Goal: Task Accomplishment & Management: Complete application form

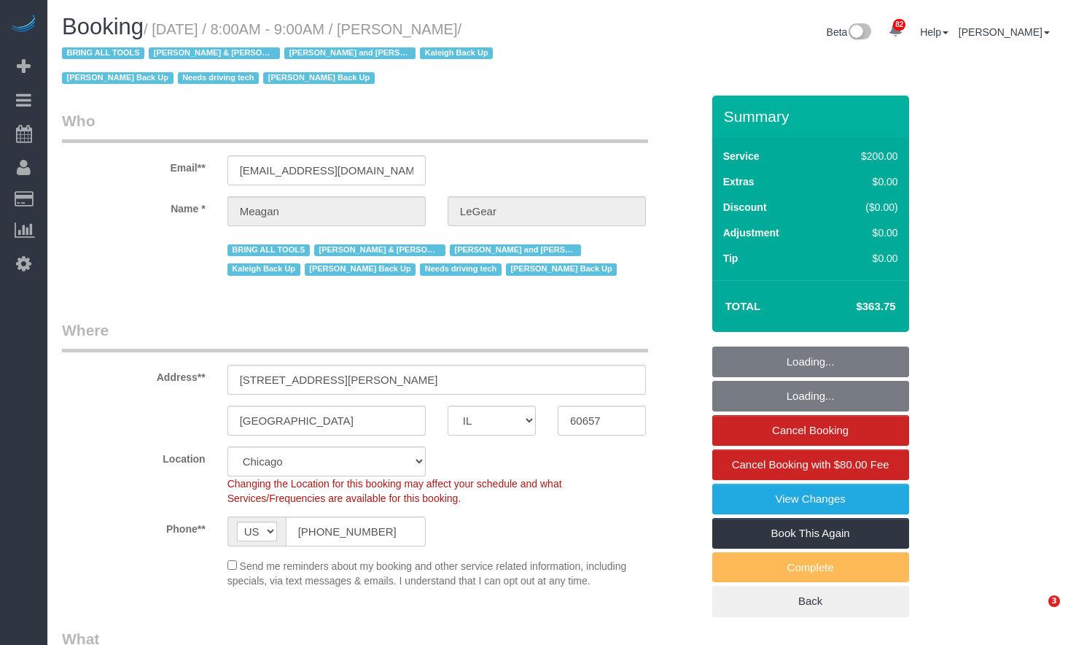
select select "IL"
select select "512"
select select "spot1"
select select "number:1"
select select "number:57"
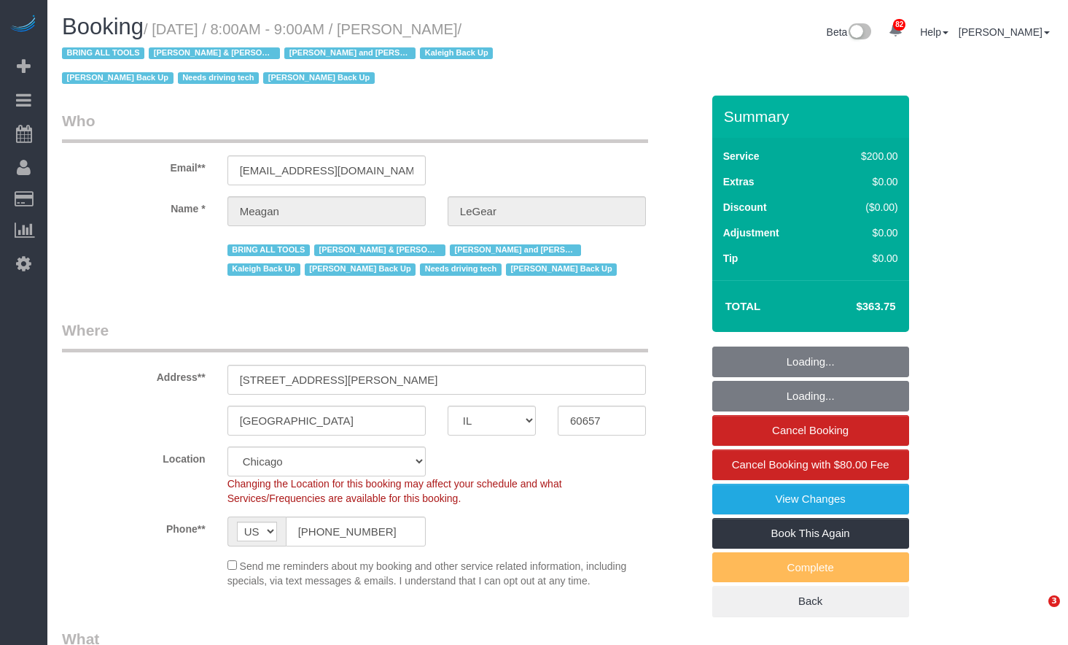
select select "number:139"
select select "number:104"
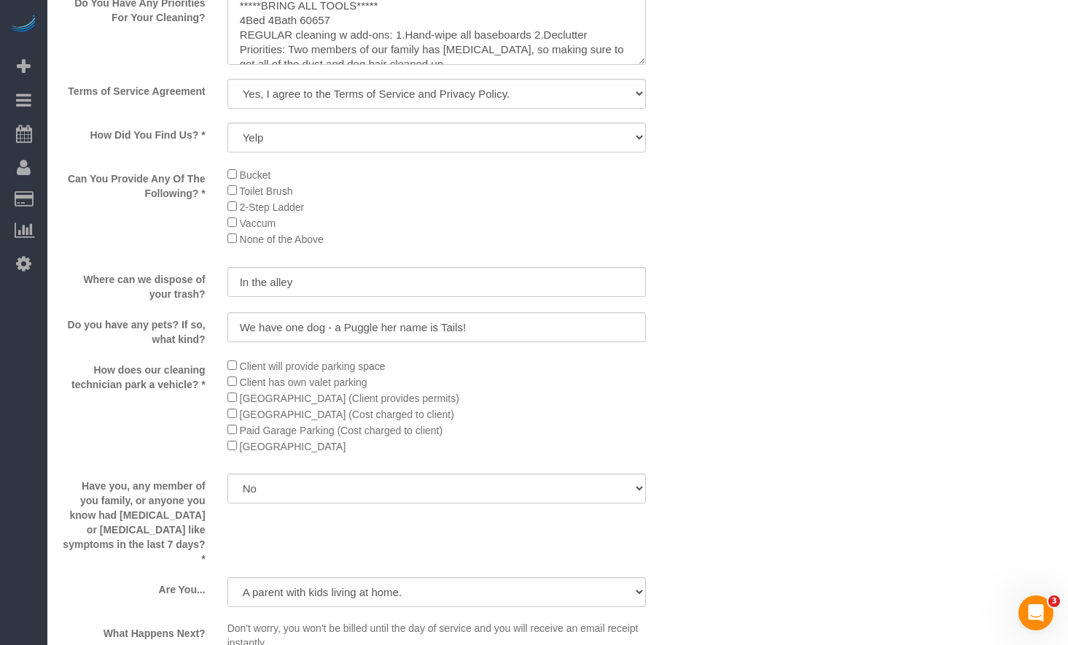
scroll to position [1750, 0]
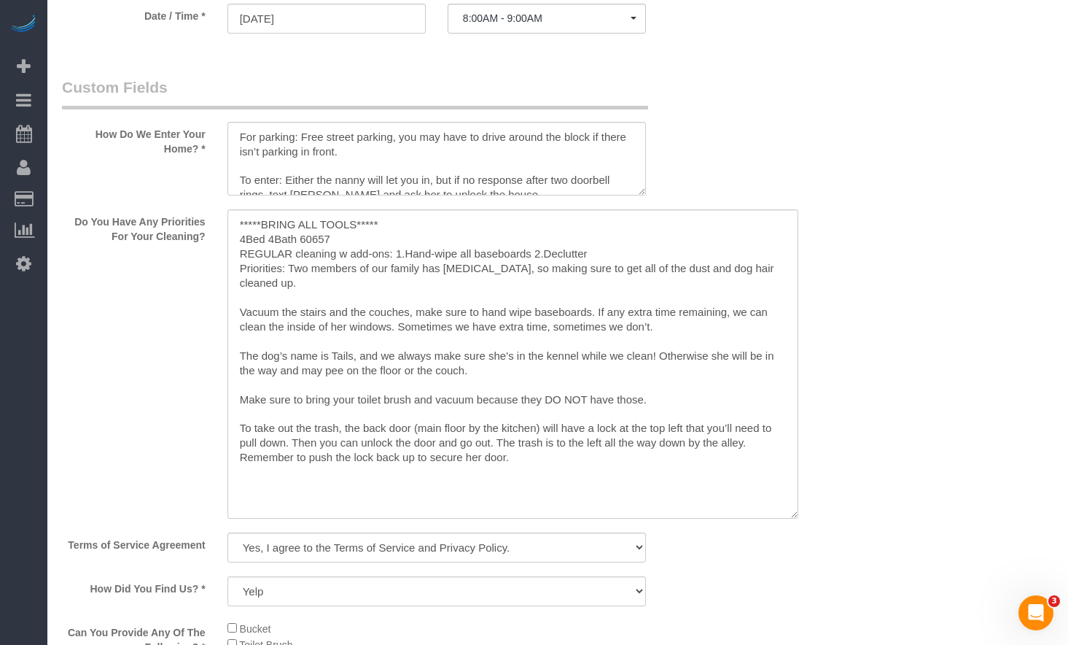
drag, startPoint x: 642, startPoint y: 281, endPoint x: 796, endPoint y: 508, distance: 274.0
click at [798, 518] on textarea at bounding box center [512, 363] width 571 height 309
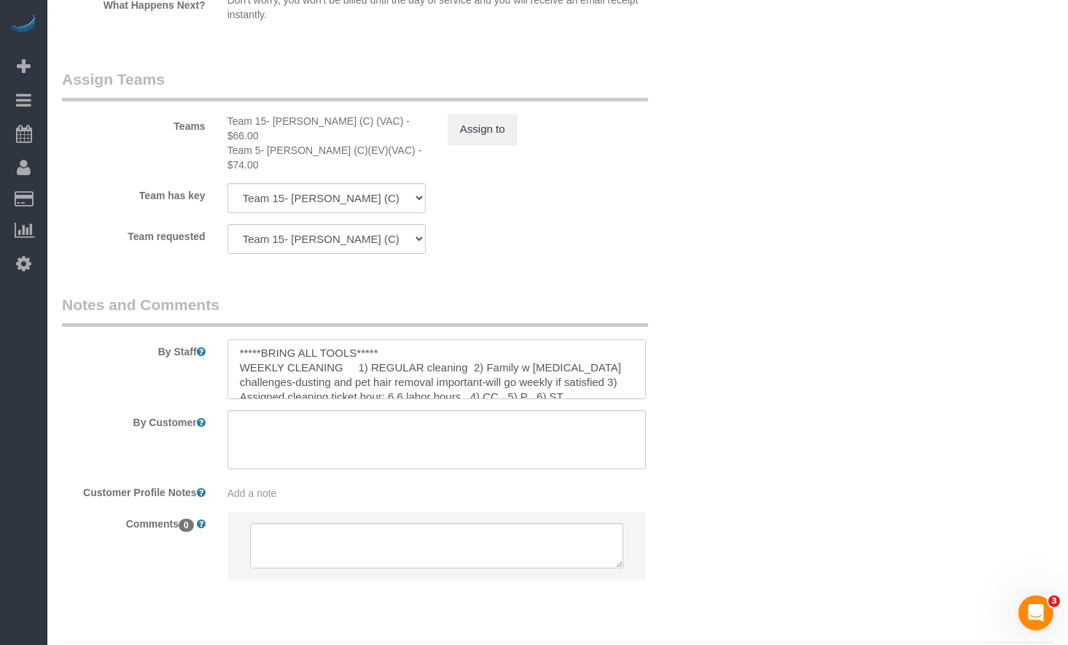
scroll to position [0, 0]
drag, startPoint x: 352, startPoint y: 328, endPoint x: 200, endPoint y: 329, distance: 152.4
click at [200, 329] on div "By Staff" at bounding box center [381, 346] width 661 height 105
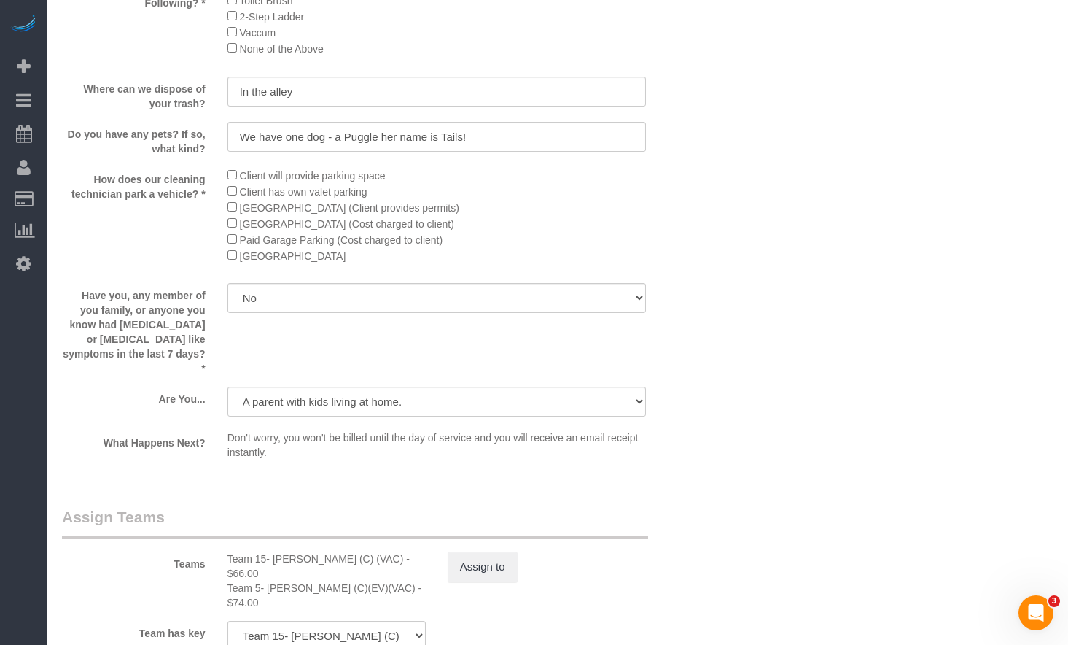
scroll to position [2769, 0]
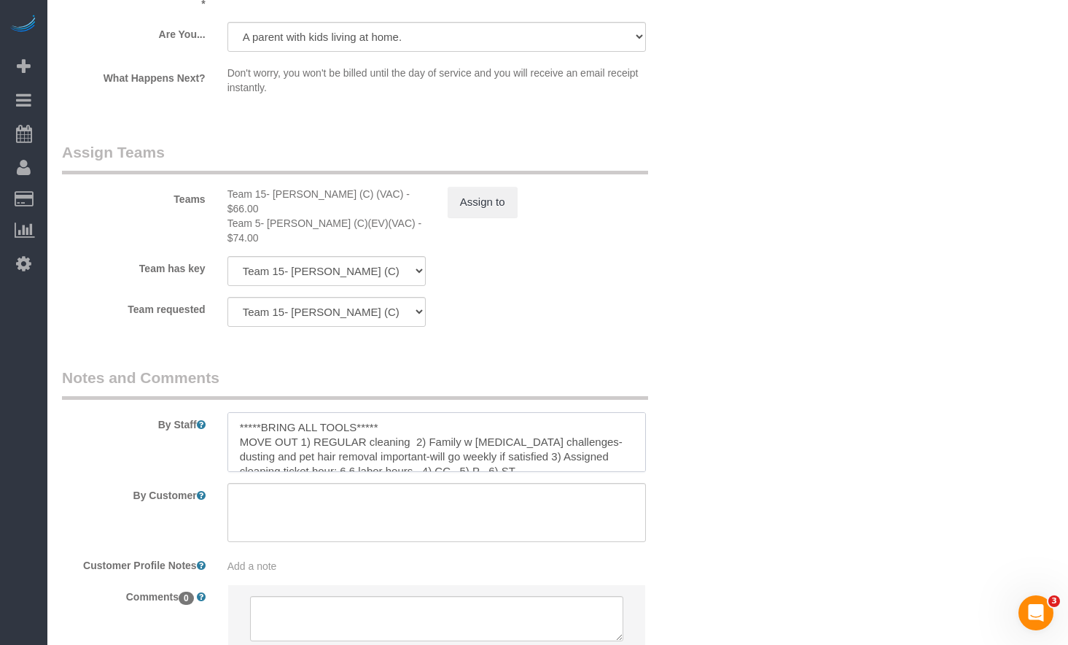
click at [338, 412] on textarea at bounding box center [436, 442] width 419 height 60
click at [300, 412] on textarea at bounding box center [436, 442] width 419 height 60
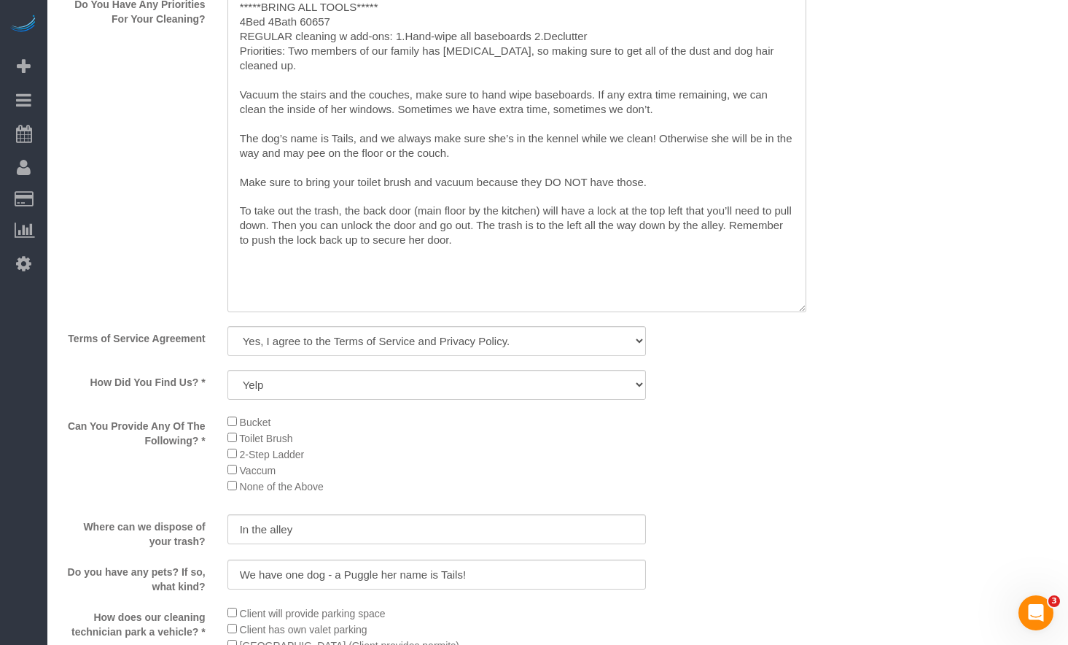
scroll to position [1676, 0]
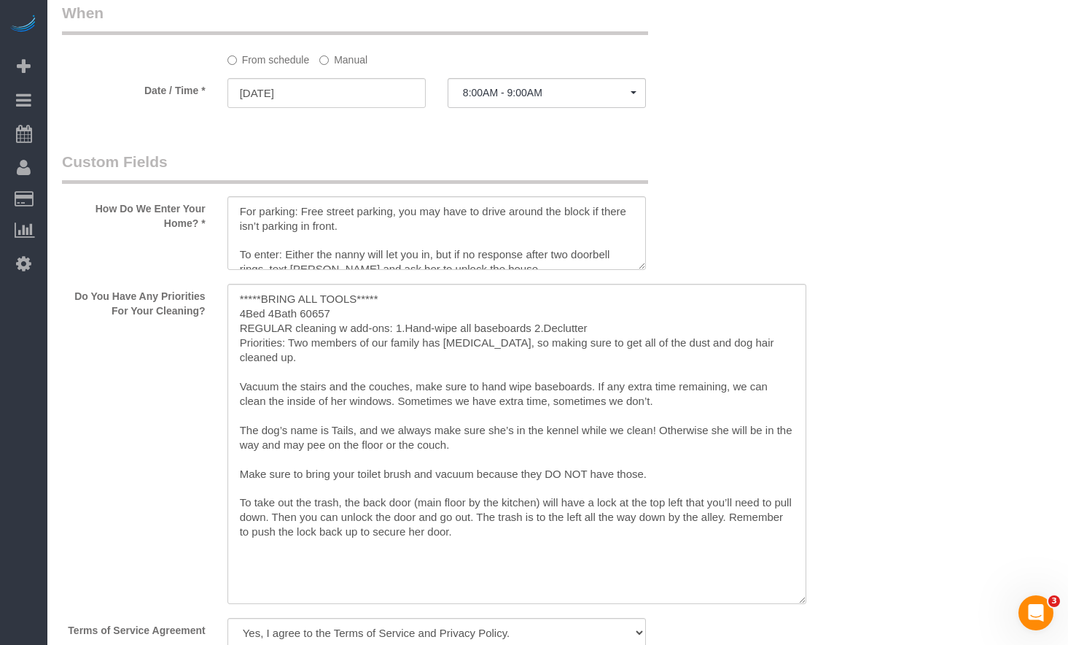
type textarea "*****BRING ALL TOOLS***** MOVE OUT Cleaning 1) Deep cleaning 2) Family w [MEDIC…"
click at [240, 294] on textarea at bounding box center [516, 444] width 579 height 320
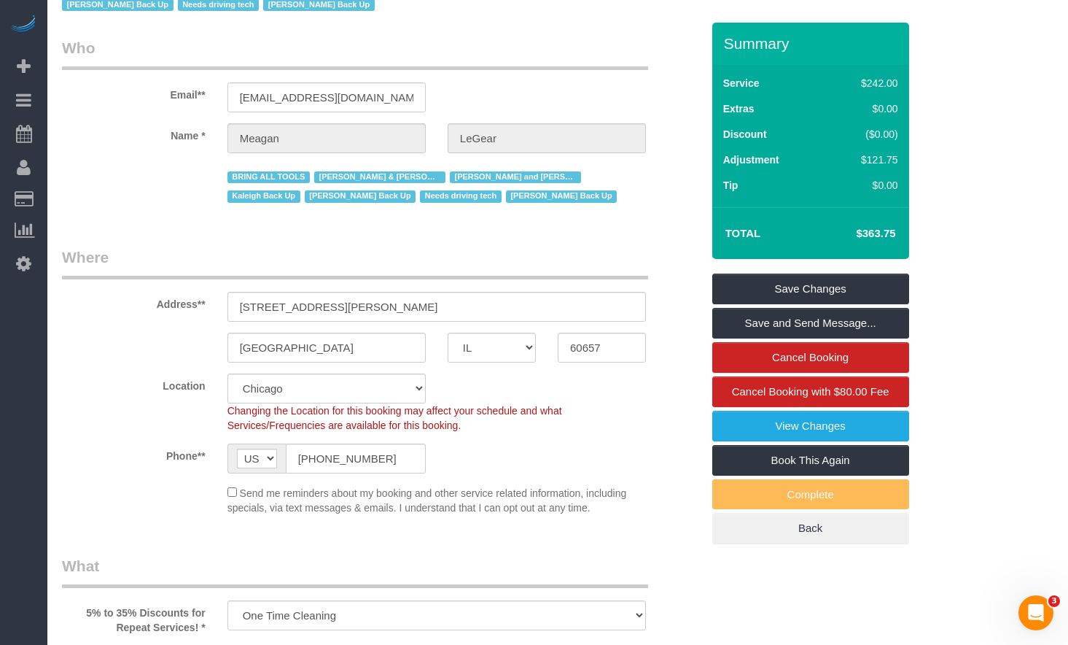
scroll to position [510, 0]
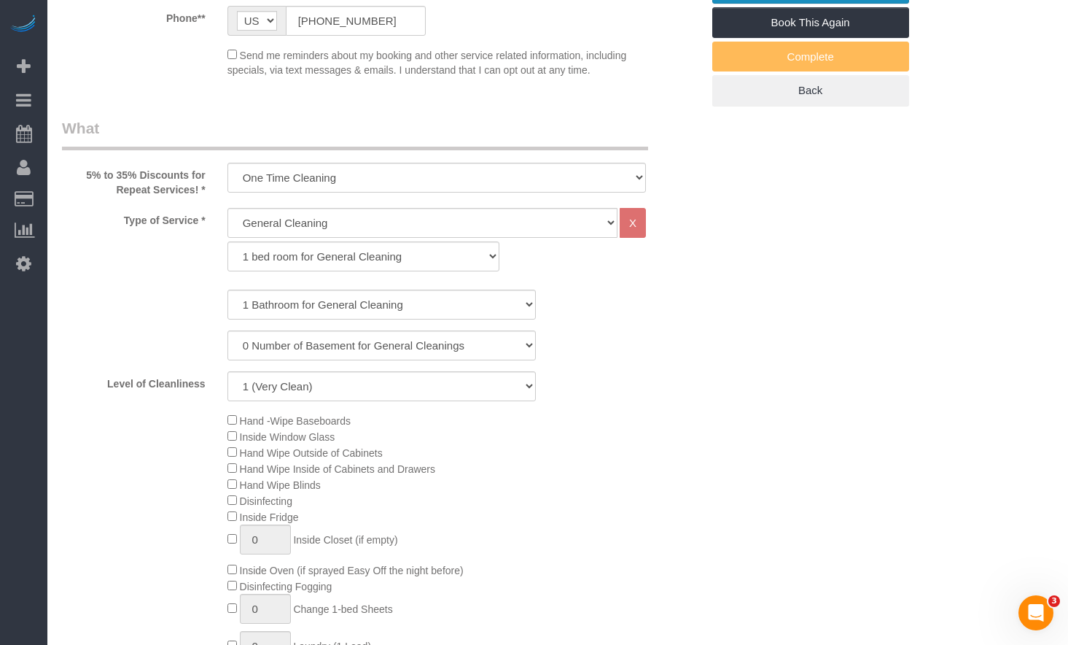
type textarea "MOVE OUT Deep Cleaning [DATE]. *****BRING ALL TOOLS***** 4Bed 4Bath 60657 REGUL…"
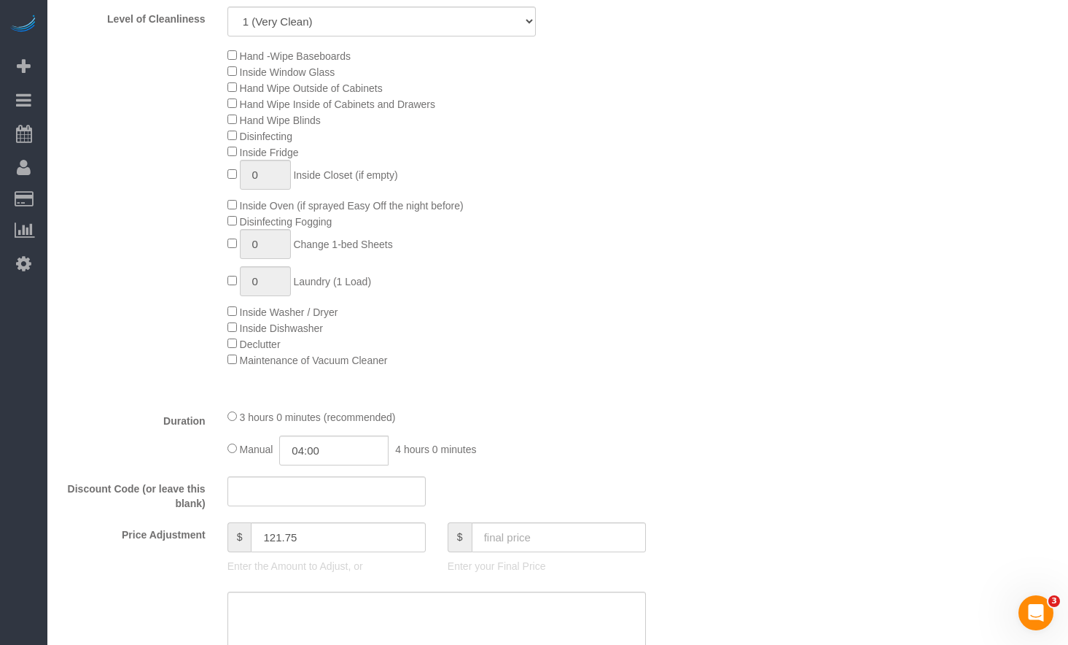
scroll to position [1094, 0]
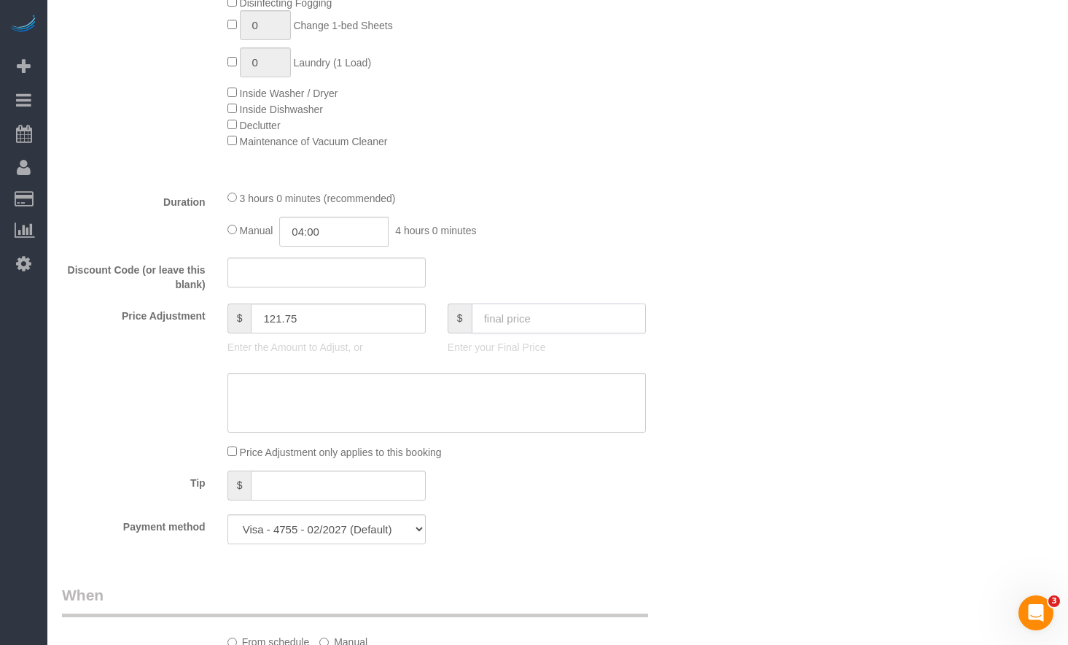
click at [526, 328] on input "text" at bounding box center [559, 318] width 174 height 30
type input "624"
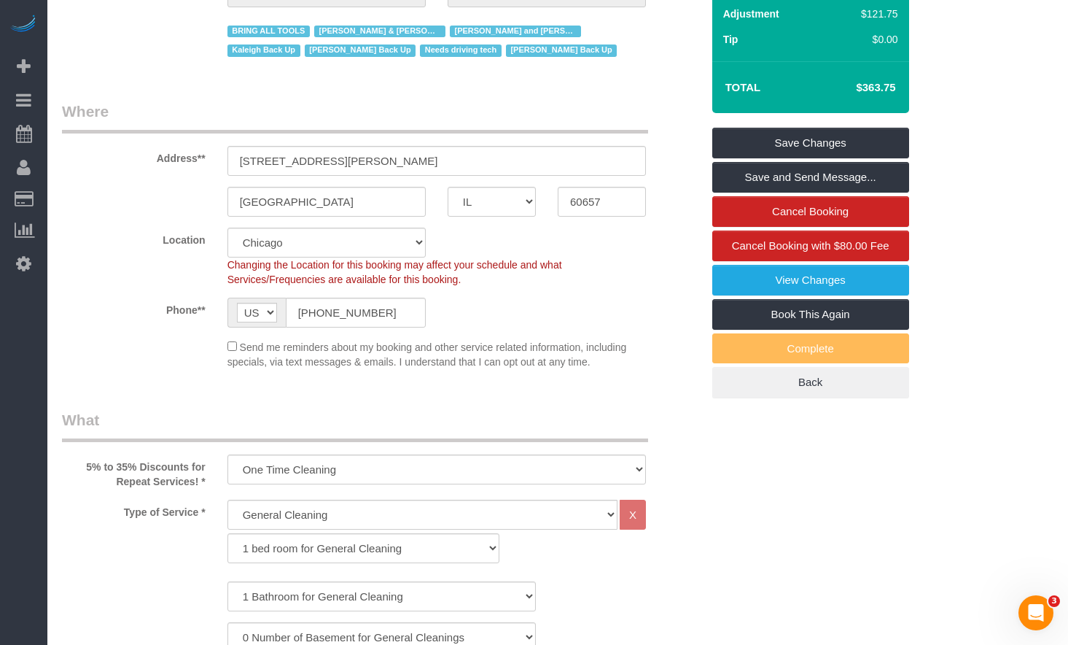
type input "382"
click at [421, 474] on select "One Time Cleaning Weekly Cleaning (35% Discount) - 35.00% (0% for the First Boo…" at bounding box center [436, 469] width 419 height 30
drag, startPoint x: 249, startPoint y: 466, endPoint x: 233, endPoint y: 454, distance: 19.7
click at [245, 466] on select "One Time Cleaning Weekly Cleaning (35% Discount) - 35.00% (0% for the First Boo…" at bounding box center [436, 469] width 419 height 30
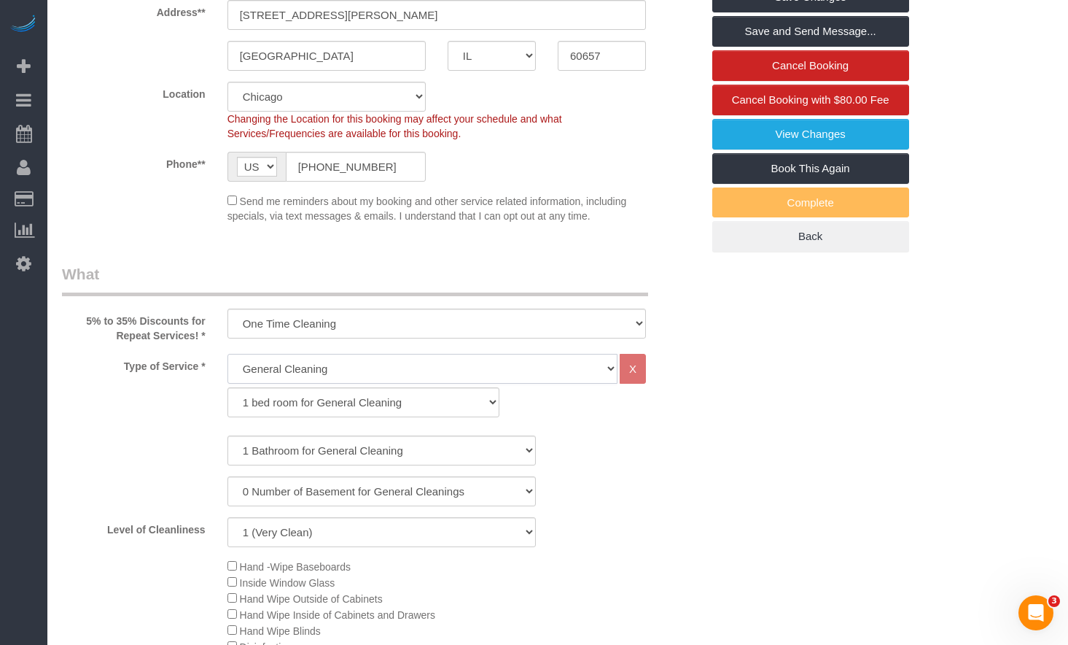
click at [350, 365] on select "General Cleaning Deep Cleaning Move-in / Move-out Cleaning COUNTS Cleaning" at bounding box center [422, 369] width 390 height 30
select select "513"
click at [227, 354] on select "General Cleaning Deep Cleaning Move-in / Move-out Cleaning COUNTS Cleaning" at bounding box center [422, 369] width 390 height 30
select select "291"
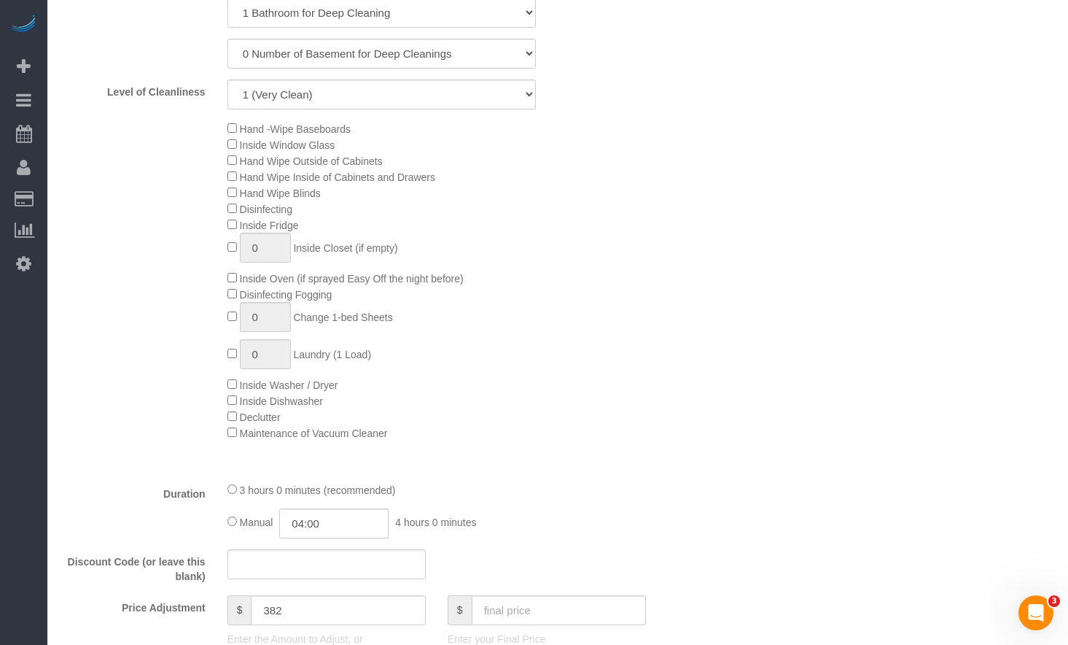
scroll to position [948, 0]
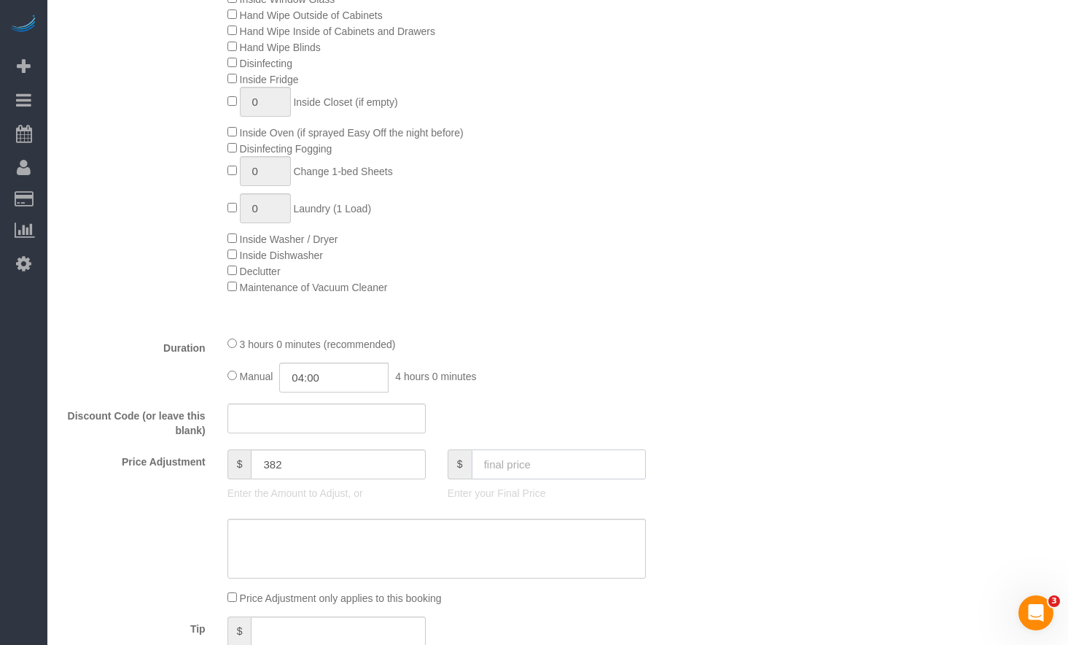
click at [524, 462] on input "text" at bounding box center [559, 464] width 174 height 30
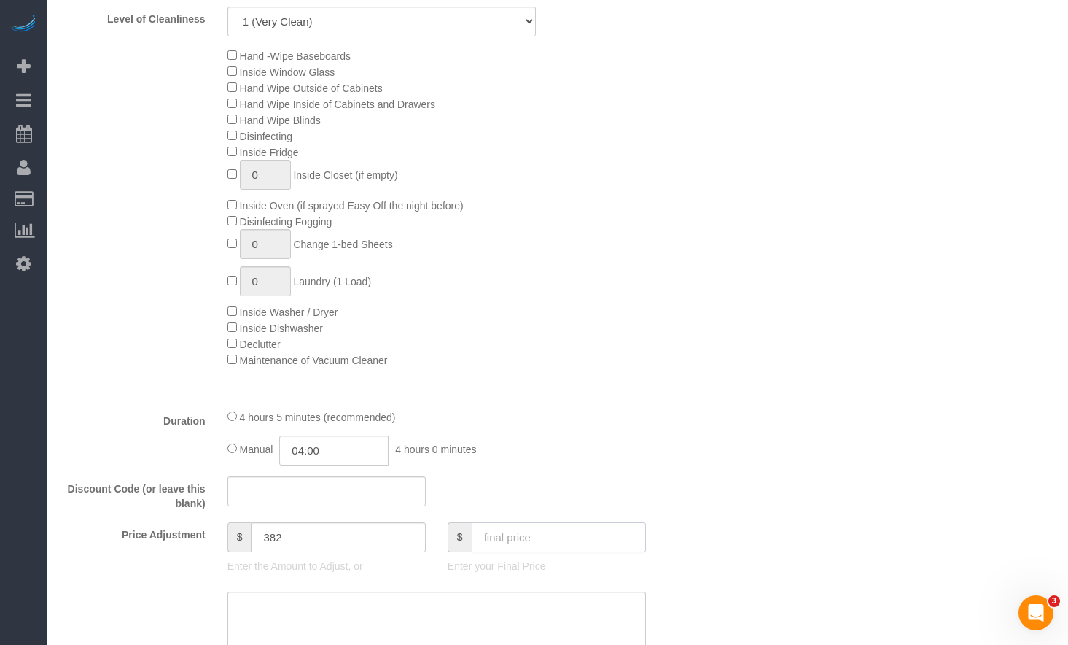
scroll to position [1021, 0]
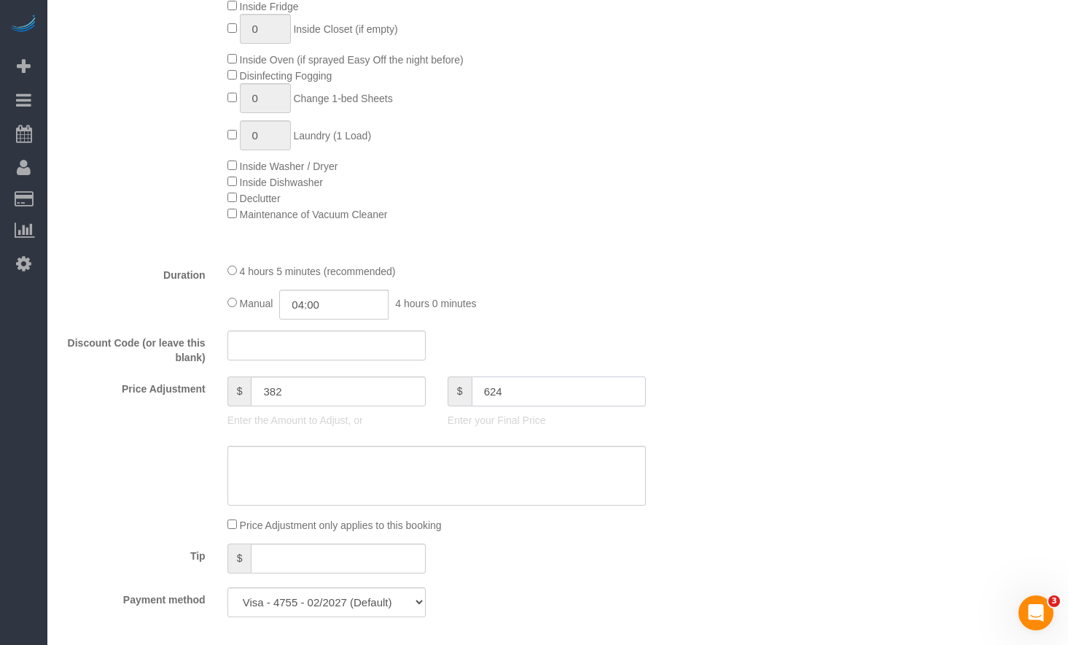
type input "624"
type input "297"
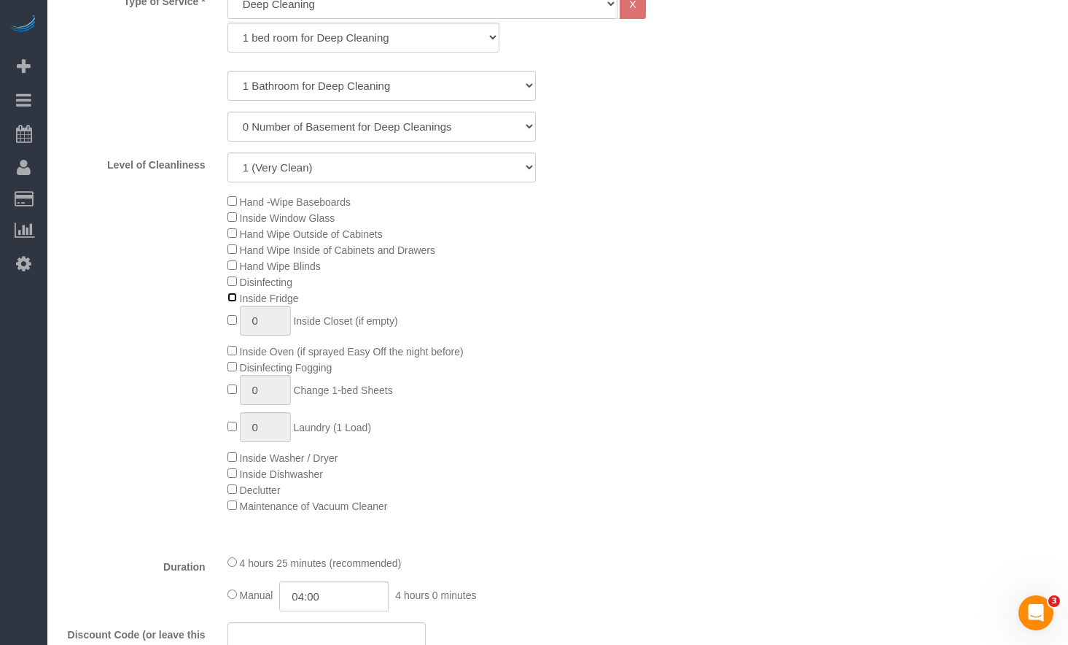
scroll to position [583, 0]
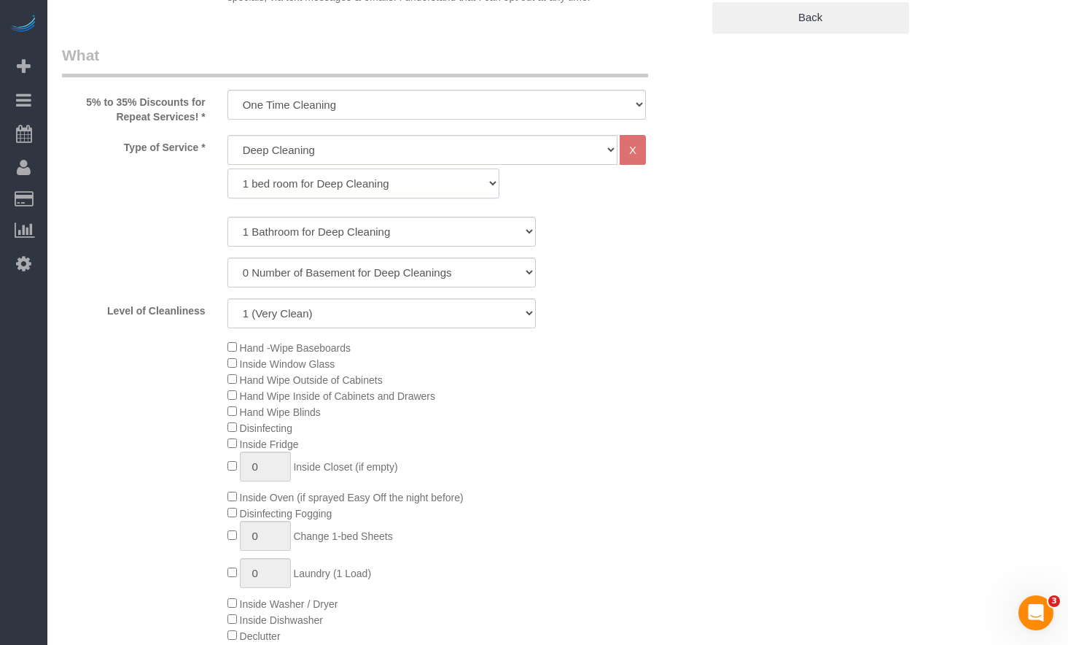
click at [345, 188] on select "1 bed room for Deep Cleaning 2 bed room for Deep Cleaning 3 bed room for Deep C…" at bounding box center [363, 183] width 272 height 30
select select "293"
click at [227, 168] on select "1 bed room for Deep Cleaning 2 bed room for Deep Cleaning 3 bed room for Deep C…" at bounding box center [363, 183] width 272 height 30
click at [336, 229] on select "1 Bathroom for Deep Cleaning 2 Bathroom for Deep Cleanings 3 Bathroom for Deep …" at bounding box center [381, 232] width 308 height 30
select select "4"
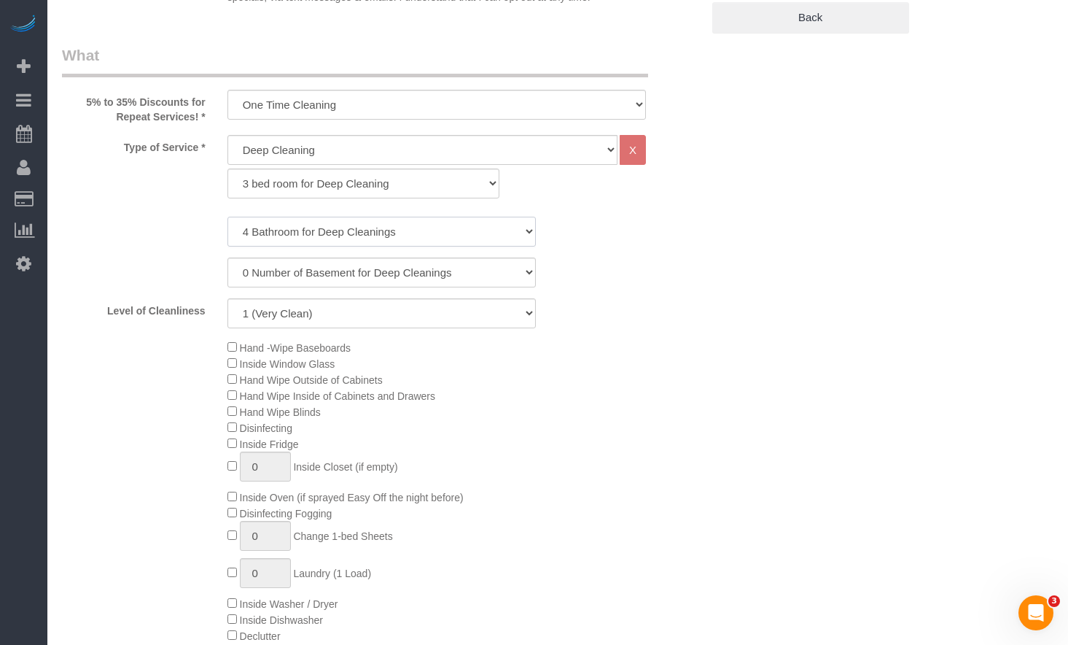
click at [227, 217] on select "1 Bathroom for Deep Cleaning 2 Bathroom for Deep Cleanings 3 Bathroom for Deep …" at bounding box center [381, 232] width 308 height 30
click at [335, 271] on select "0 Number of Basement for Deep Cleanings 1 Number of Basement for Deep Cleaning …" at bounding box center [381, 272] width 308 height 30
select select "1"
click at [227, 257] on select "0 Number of Basement for Deep Cleanings 1 Number of Basement for Deep Cleaning …" at bounding box center [381, 272] width 308 height 30
click at [341, 315] on select "1 (Very Clean) 2 3 4 5 (Average Condition) 6 7 8 9 10 (Extremely Dirty)" at bounding box center [381, 313] width 308 height 30
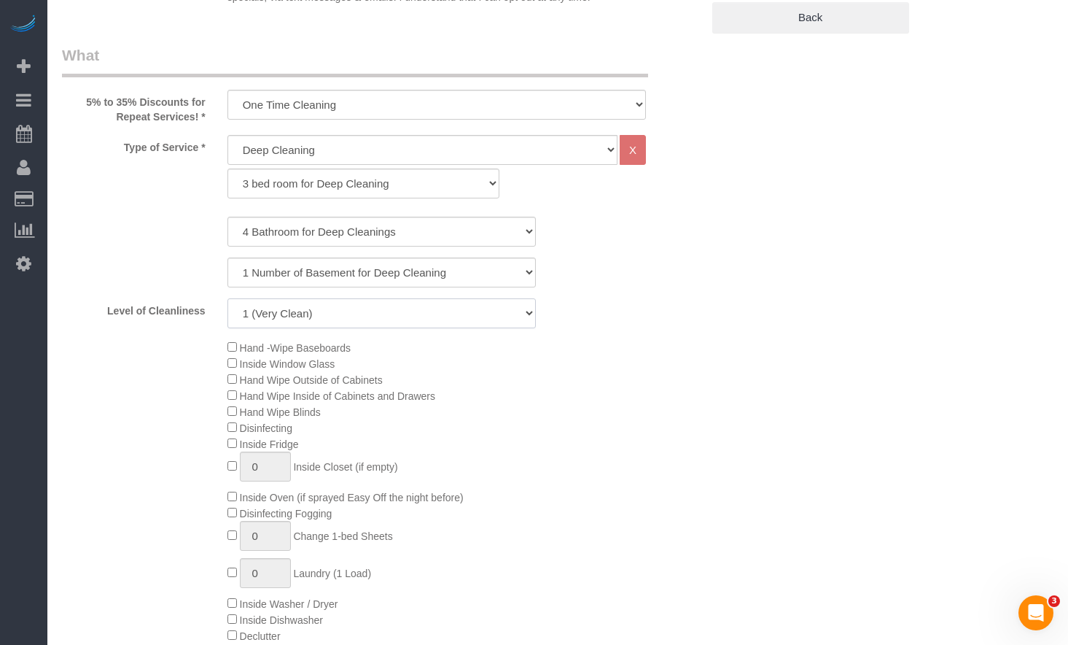
select select "5"
click at [227, 298] on select "1 (Very Clean) 2 3 4 5 (Average Condition) 6 7 8 9 10 (Extremely Dirty)" at bounding box center [381, 313] width 308 height 30
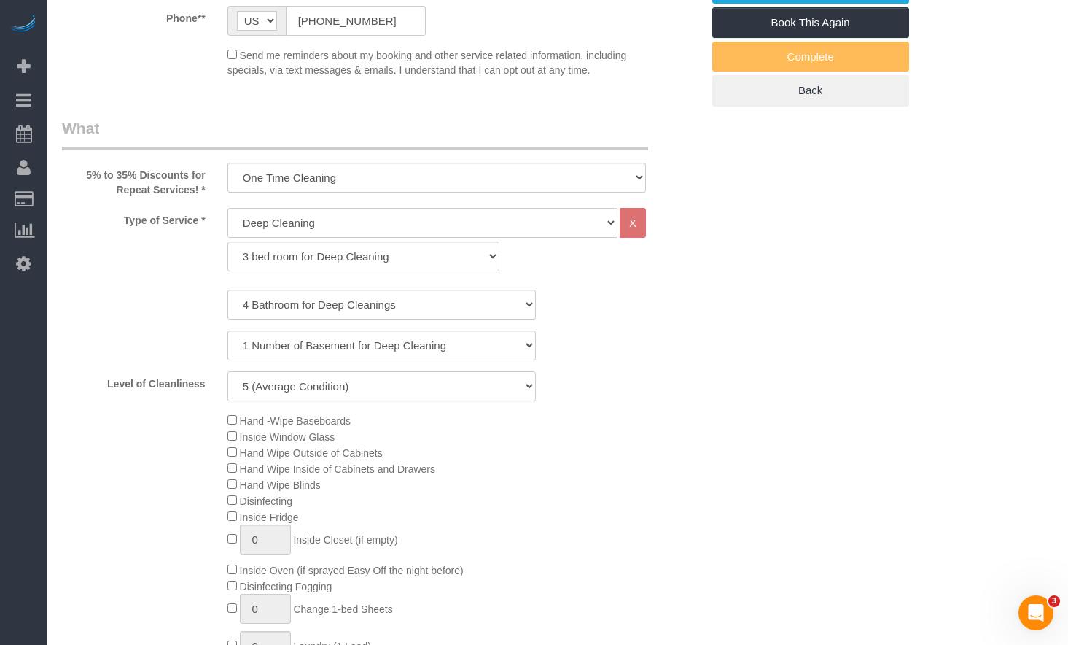
scroll to position [875, 0]
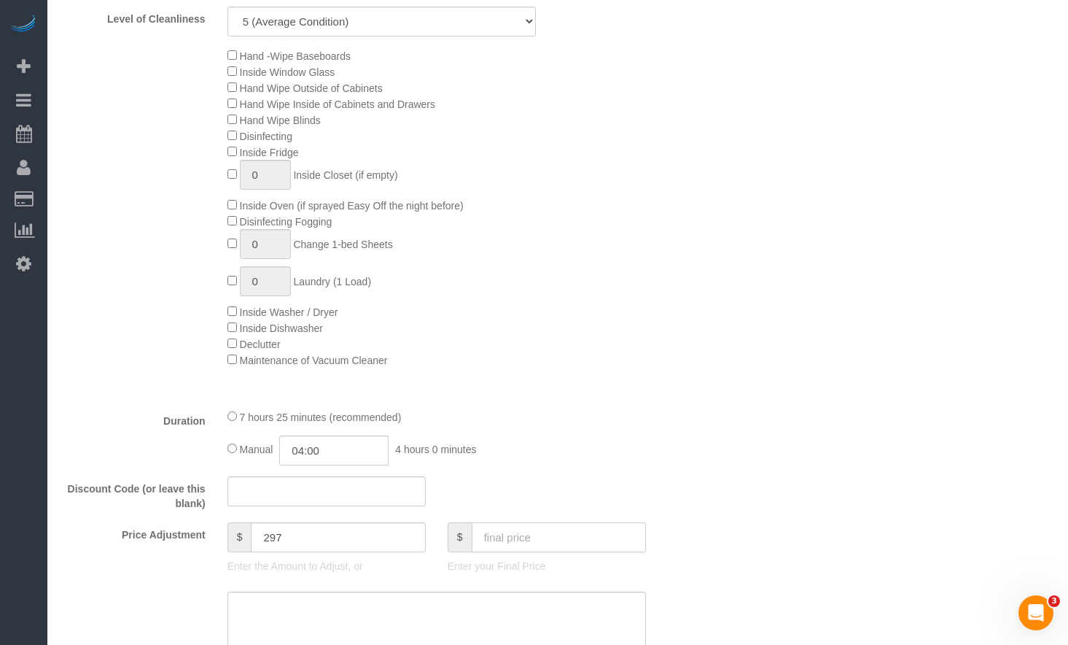
click at [541, 548] on input "text" at bounding box center [559, 537] width 174 height 30
type input "624"
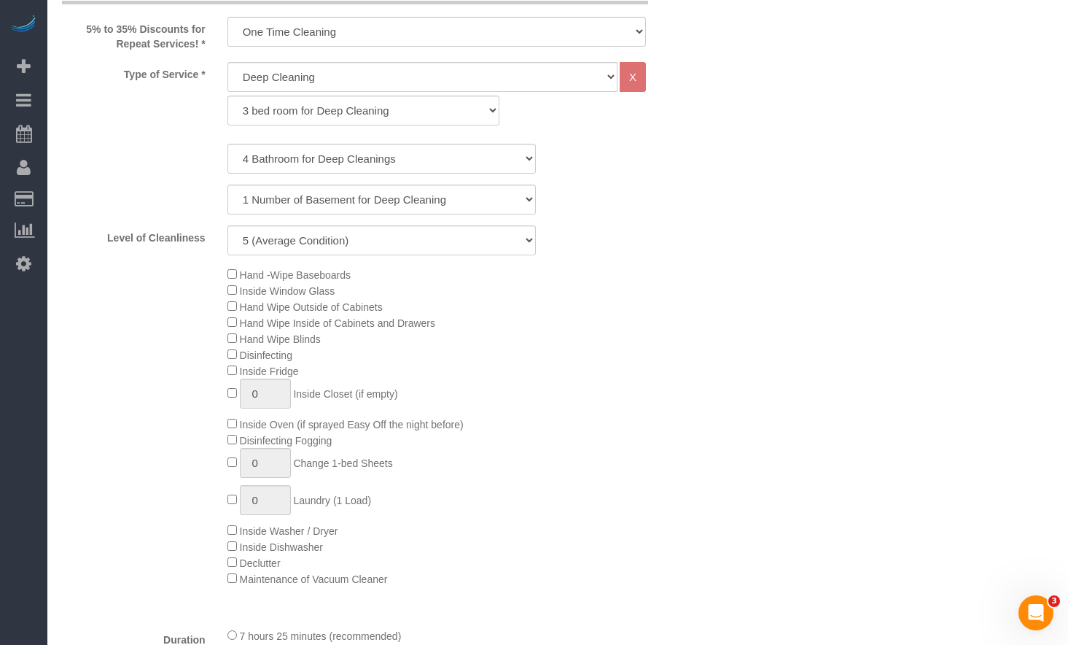
type input "0"
click at [470, 239] on select "1 (Very Clean) 2 3 4 5 (Average Condition) 6 7 8 9 10 (Extremely Dirty)" at bounding box center [381, 240] width 308 height 30
click at [227, 225] on select "1 (Very Clean) 2 3 4 5 (Average Condition) 6 7 8 9 10 (Extremely Dirty)" at bounding box center [381, 240] width 308 height 30
click at [435, 241] on select "1 (Very Clean) 2 3 4 5 (Average Condition) 6 7 8 9 10 (Extremely Dirty)" at bounding box center [381, 240] width 308 height 30
click at [227, 225] on select "1 (Very Clean) 2 3 4 5 (Average Condition) 6 7 8 9 10 (Extremely Dirty)" at bounding box center [381, 240] width 308 height 30
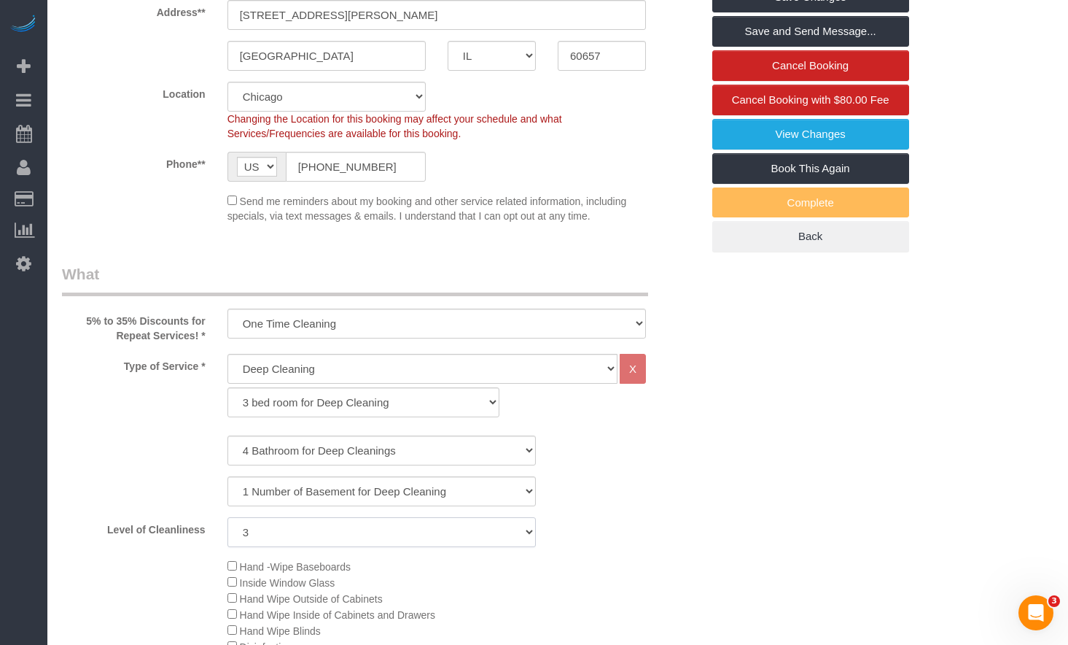
scroll to position [510, 0]
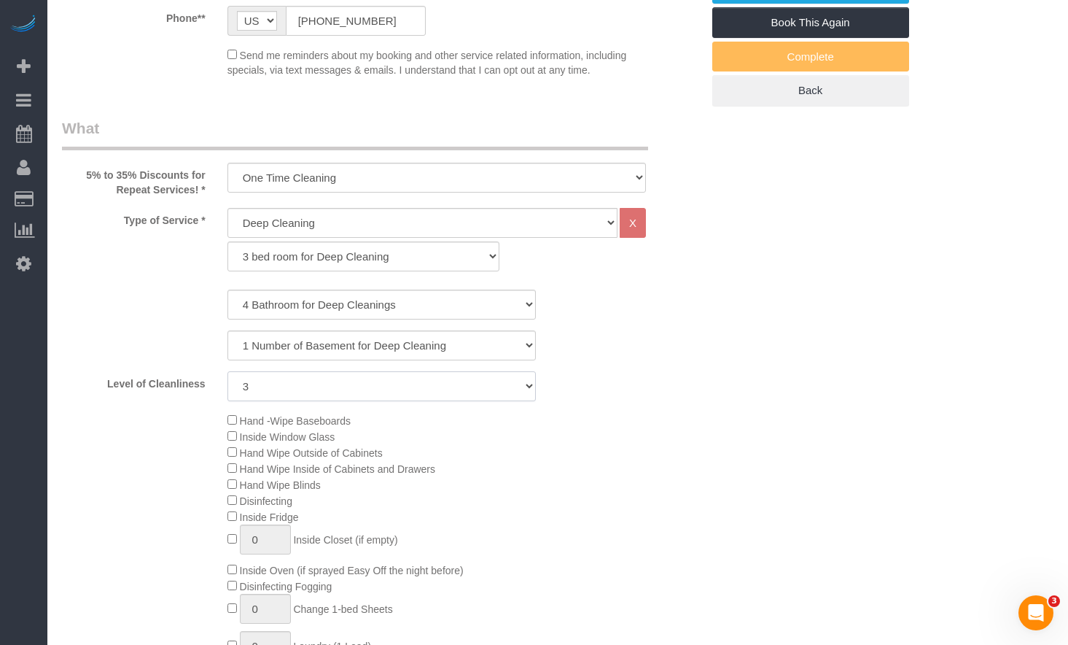
click at [341, 388] on select "1 (Very Clean) 2 3 4 5 (Average Condition) 6 7 8 9 10 (Extremely Dirty)" at bounding box center [381, 386] width 308 height 30
click at [227, 371] on select "1 (Very Clean) 2 3 4 5 (Average Condition) 6 7 8 9 10 (Extremely Dirty)" at bounding box center [381, 386] width 308 height 30
click at [344, 387] on select "1 (Very Clean) 2 3 4 5 (Average Condition) 6 7 8 9 10 (Extremely Dirty)" at bounding box center [381, 386] width 308 height 30
click at [337, 392] on select "1 (Very Clean) 2 3 4 5 (Average Condition) 6 7 8 9 10 (Extremely Dirty)" at bounding box center [381, 386] width 308 height 30
select select "5"
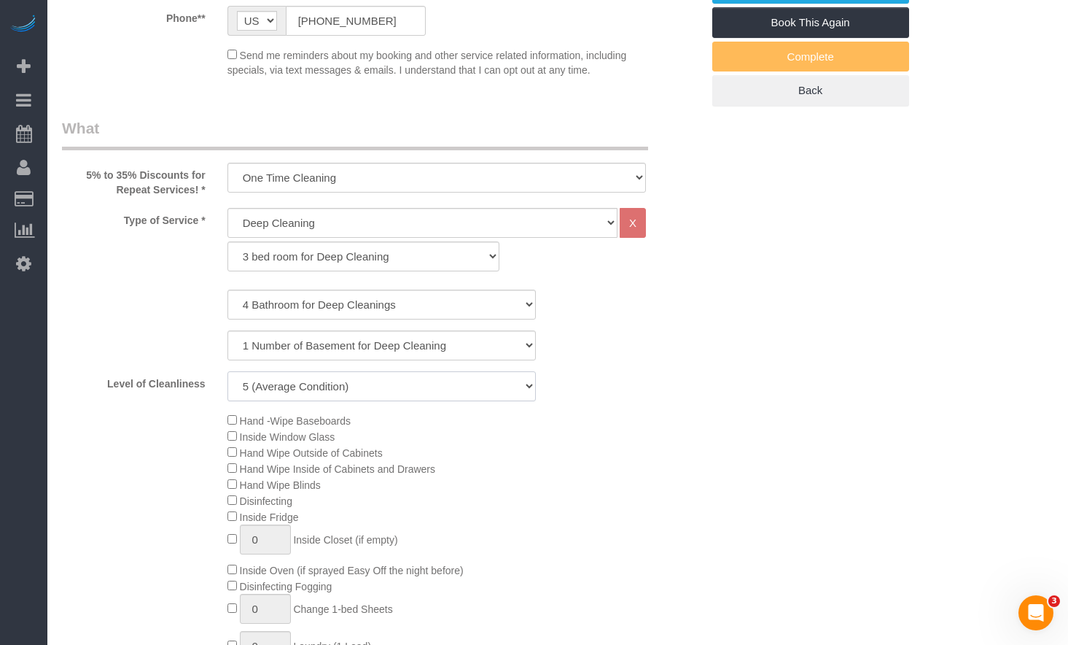
click at [227, 371] on select "1 (Very Clean) 2 3 4 5 (Average Condition) 6 7 8 9 10 (Extremely Dirty)" at bounding box center [381, 386] width 308 height 30
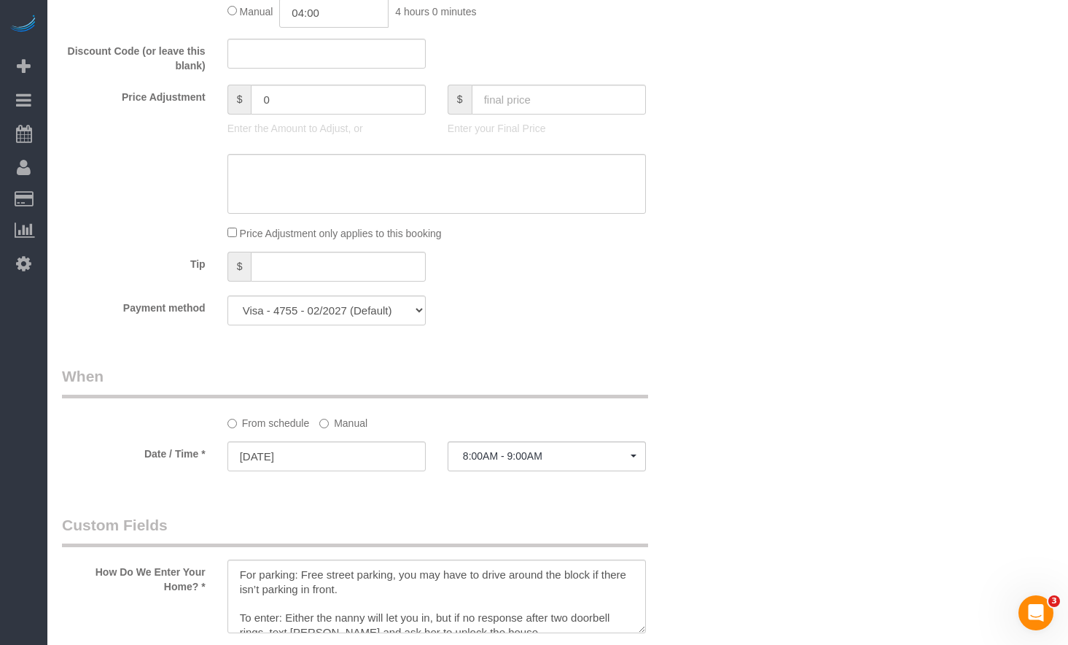
scroll to position [1750, 0]
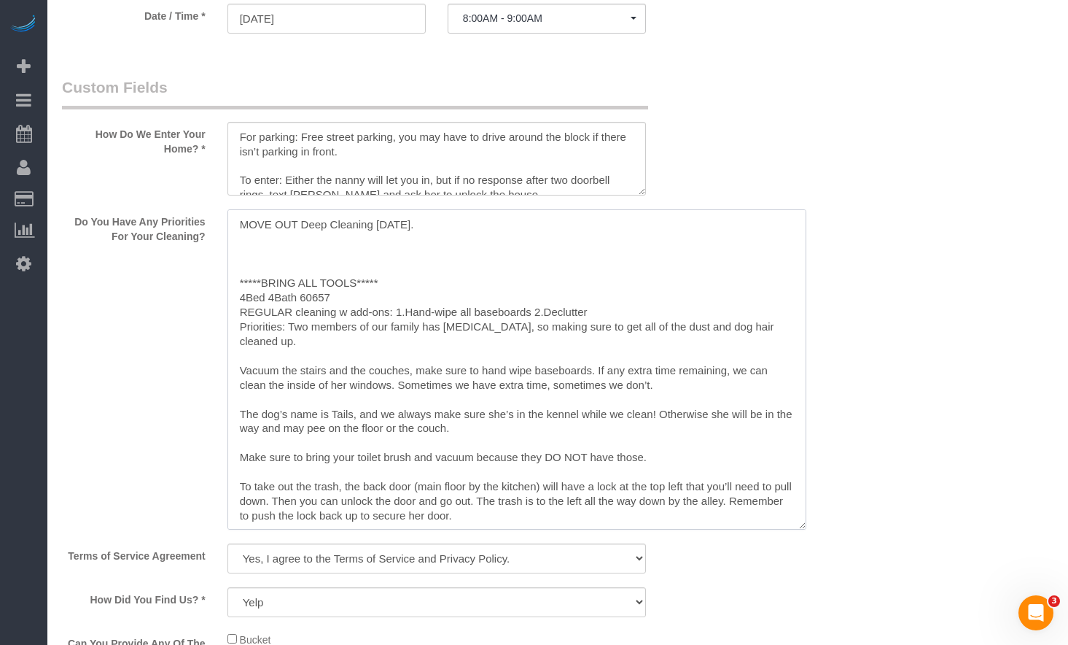
click at [483, 223] on textarea at bounding box center [516, 369] width 579 height 320
paste textarea "n terms of appliances, we would need the fridge and microwave cleaned."
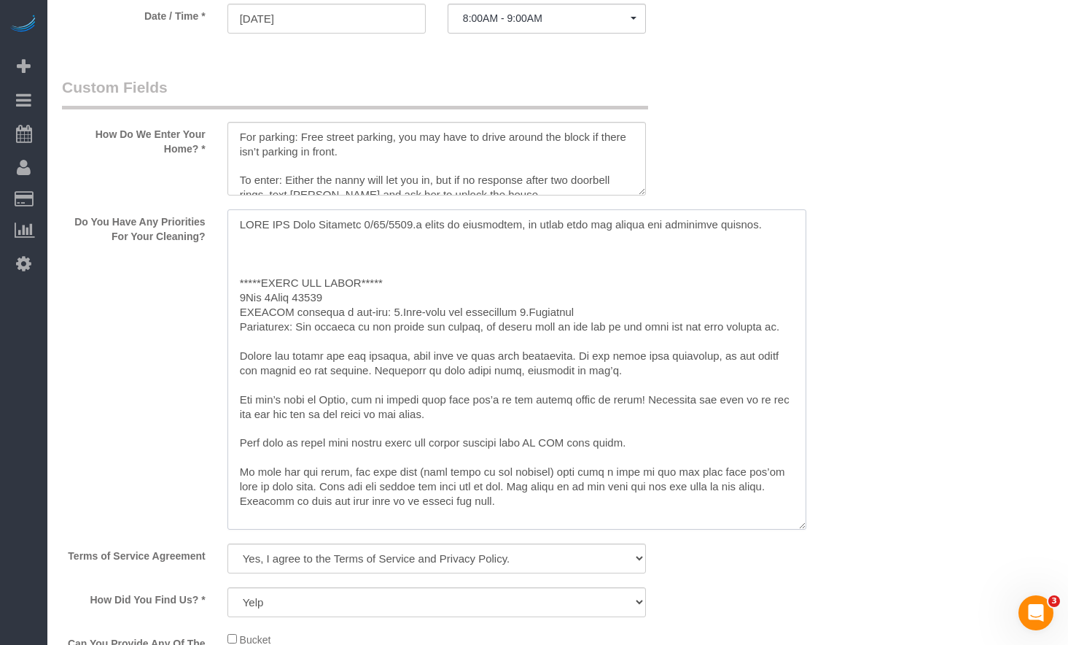
drag, startPoint x: 537, startPoint y: 225, endPoint x: 424, endPoint y: 230, distance: 113.1
click at [424, 230] on textarea at bounding box center [516, 369] width 579 height 320
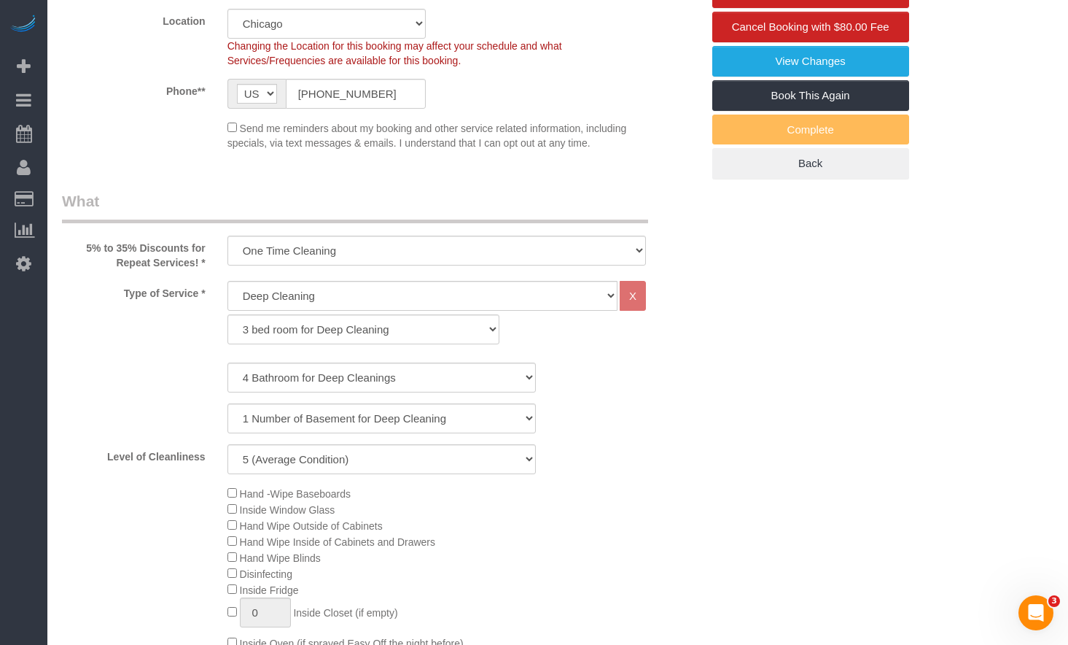
scroll to position [73, 0]
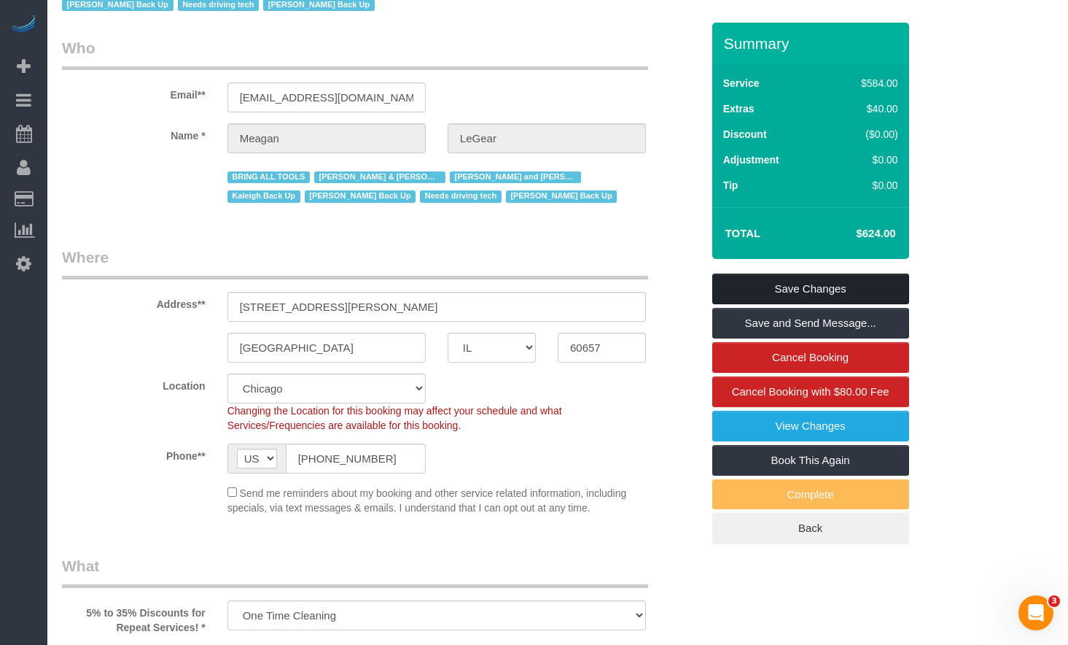
type textarea "LORE IPS Dolo Sitametc 5/53/3235. Ad elits doei tem incidi utl etdolorem aliqua…"
click at [812, 284] on link "Save Changes" at bounding box center [810, 288] width 197 height 31
